Goal: Task Accomplishment & Management: Complete application form

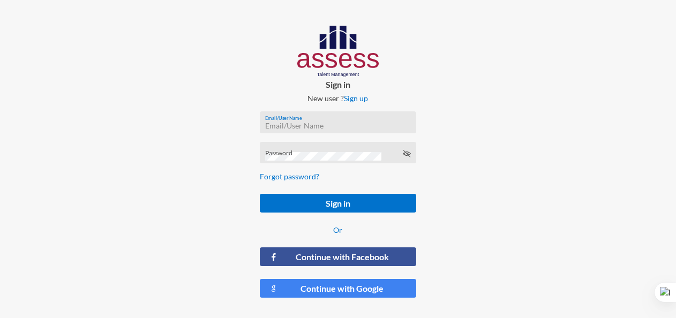
click at [366, 125] on input "Email/User Name" at bounding box center [338, 126] width 146 height 9
click at [318, 122] on input "re" at bounding box center [338, 126] width 146 height 9
type input "c"
click at [318, 122] on input "c" at bounding box center [338, 126] width 146 height 9
click at [283, 122] on input "Email/User Name" at bounding box center [338, 126] width 146 height 9
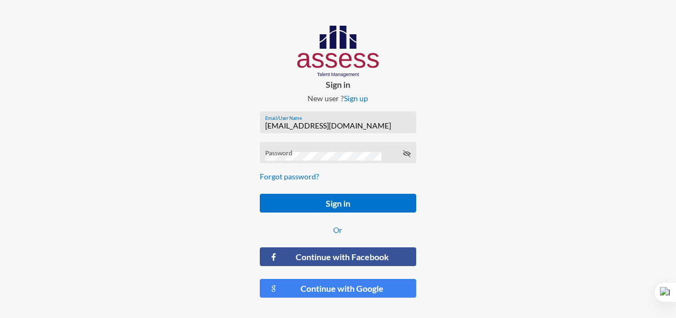
type input "[EMAIL_ADDRESS][DOMAIN_NAME]"
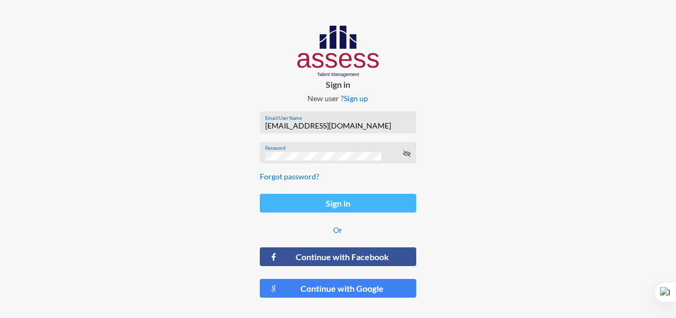
click at [379, 202] on button "Sign in" at bounding box center [338, 203] width 157 height 19
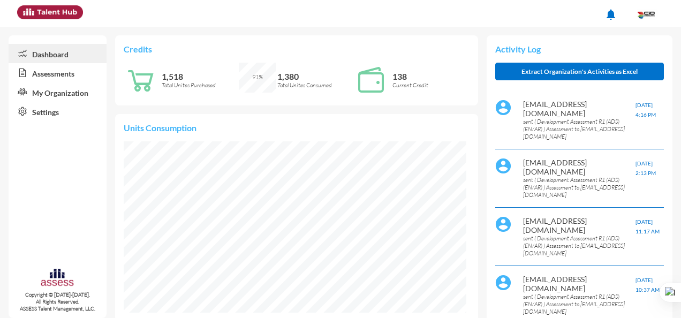
click at [48, 72] on link "Assessments" at bounding box center [58, 72] width 98 height 19
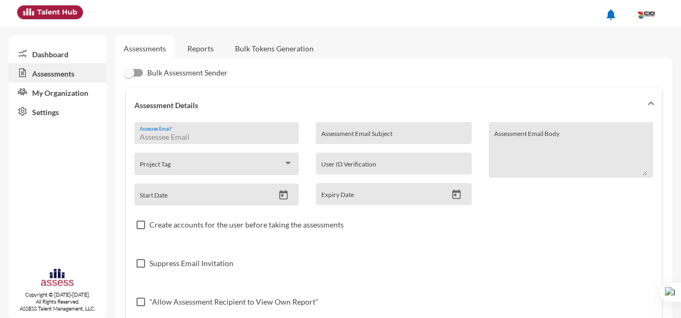
click at [224, 134] on input "Assessee Email *" at bounding box center [216, 137] width 153 height 9
